Goal: Find contact information: Find contact information

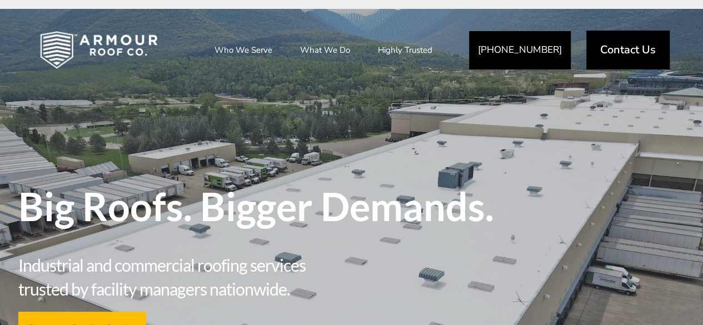
click at [611, 46] on span "Contact Us" at bounding box center [628, 49] width 56 height 11
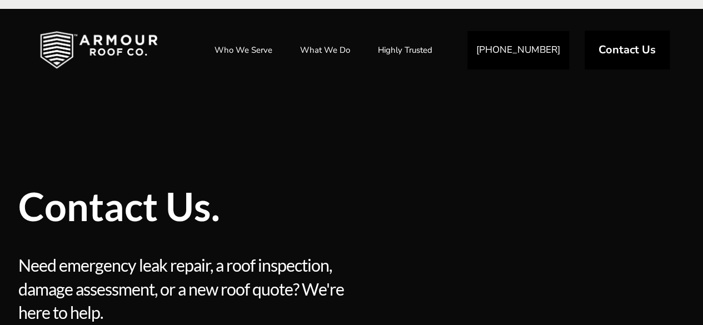
click at [615, 36] on link "Contact Us" at bounding box center [627, 50] width 85 height 39
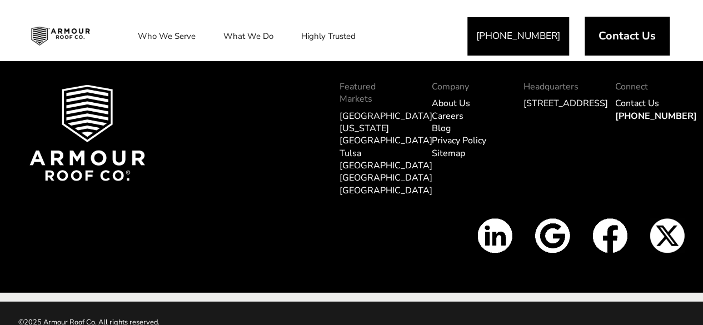
scroll to position [1499, 0]
